Goal: Task Accomplishment & Management: Use online tool/utility

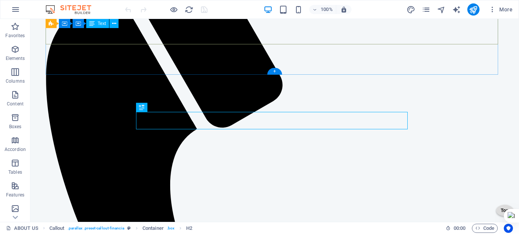
scroll to position [380, 0]
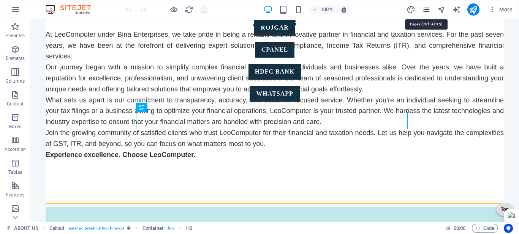
click at [430, 8] on icon "pages" at bounding box center [426, 9] width 9 height 9
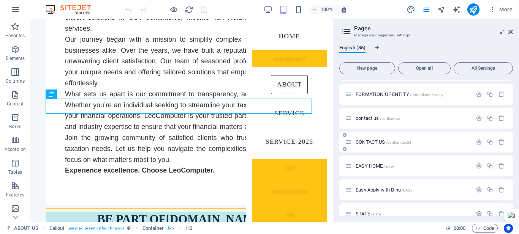
scroll to position [608, 0]
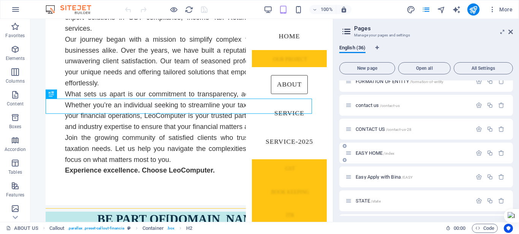
click at [371, 153] on span "EASY HOME /index" at bounding box center [375, 153] width 39 height 6
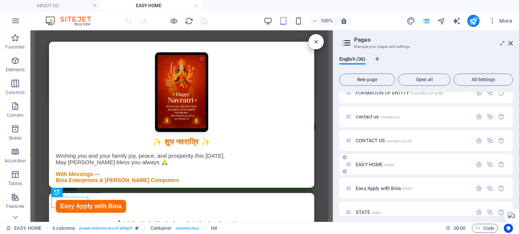
scroll to position [0, 0]
click at [512, 42] on icon at bounding box center [510, 43] width 5 height 6
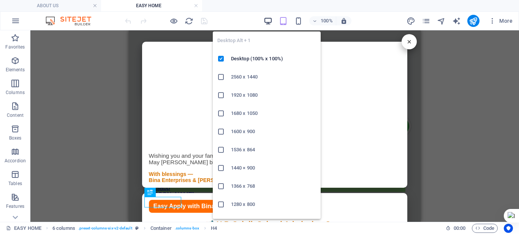
click at [267, 22] on icon "button" at bounding box center [268, 21] width 9 height 9
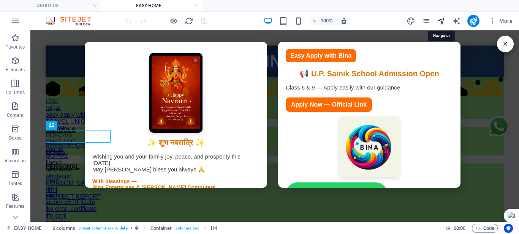
click at [446, 21] on icon "navigator" at bounding box center [441, 21] width 9 height 9
select select "18031210-en"
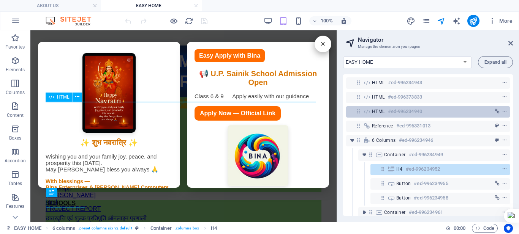
click at [371, 109] on div "HTML #ed-996234940" at bounding box center [428, 111] width 164 height 11
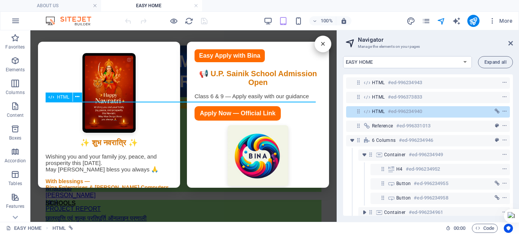
click at [371, 108] on div "HTML #ed-996234940" at bounding box center [428, 111] width 164 height 11
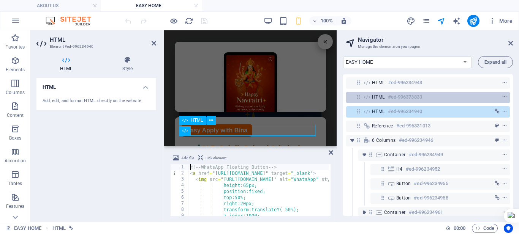
click at [375, 95] on span "HTML" at bounding box center [378, 97] width 13 height 6
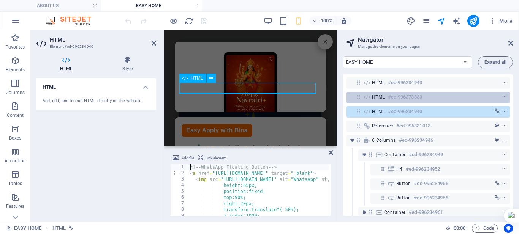
scroll to position [42, 0]
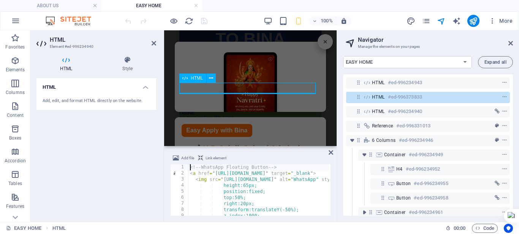
click at [375, 94] on span "HTML" at bounding box center [378, 97] width 13 height 6
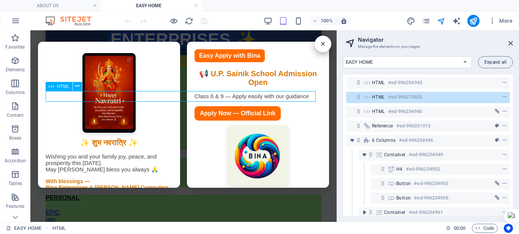
scroll to position [0, 0]
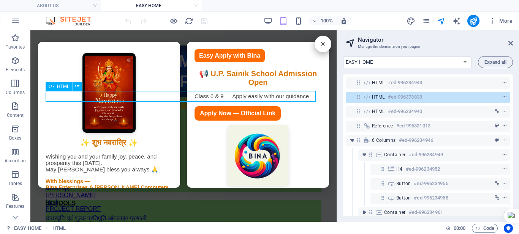
click at [376, 93] on div "HTML #ed-996373833" at bounding box center [422, 97] width 100 height 9
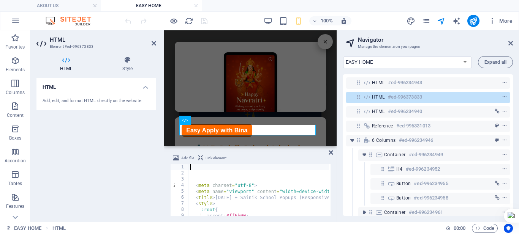
type textarea "<meta charset="utf-8">"
click at [196, 185] on div "< meta charset = "utf-8" > < meta name = "viewport" content = "width=device-wid…" at bounding box center [440, 195] width 505 height 62
